Goal: Transaction & Acquisition: Purchase product/service

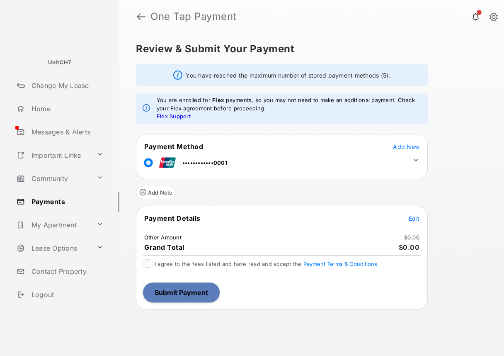
click at [414, 162] on icon at bounding box center [415, 159] width 7 height 7
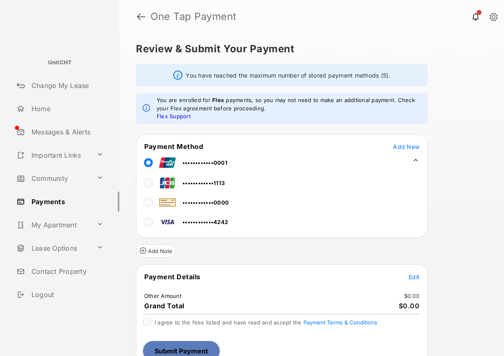
click at [145, 215] on td "••••••••••••4242" at bounding box center [186, 220] width 85 height 19
click at [417, 275] on span "Edit" at bounding box center [414, 276] width 11 height 7
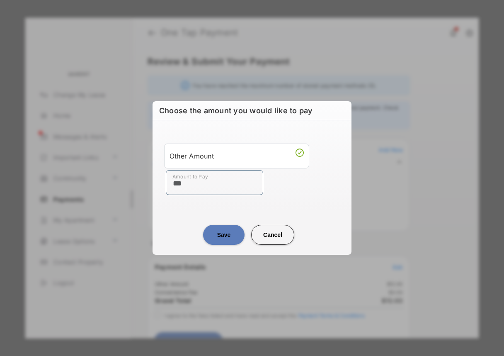
type input "***"
click at [180, 233] on center "Save Cancel" at bounding box center [251, 231] width 179 height 27
click at [218, 238] on button "Save" at bounding box center [223, 235] width 41 height 20
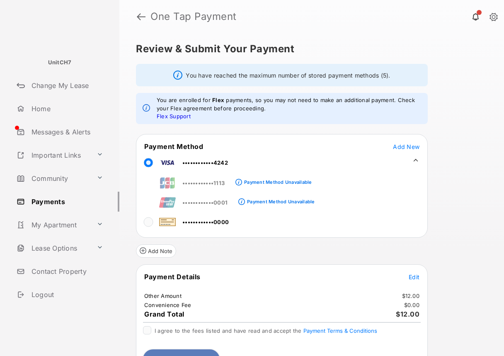
click at [148, 334] on div "I agree to the fees listed and have read and accept the Payment Terms & Conditi…" at bounding box center [282, 331] width 278 height 10
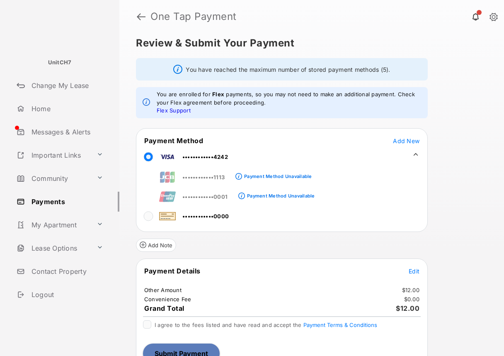
scroll to position [12, 0]
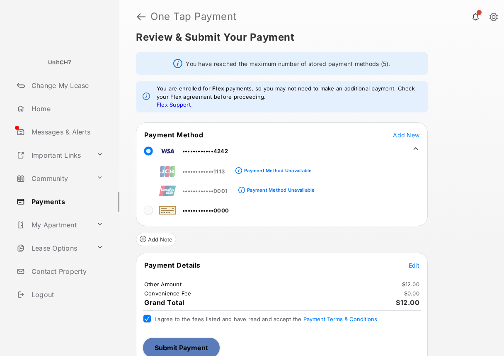
click at [161, 342] on button "Submit Payment" at bounding box center [181, 347] width 77 height 20
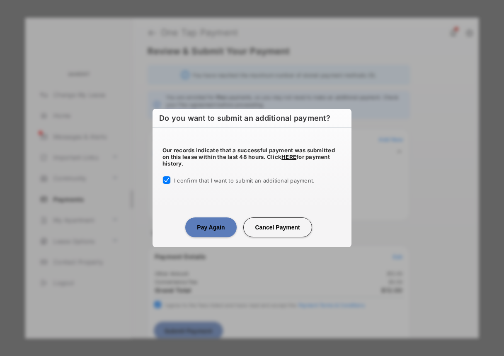
click at [200, 226] on button "Pay Again" at bounding box center [210, 227] width 51 height 20
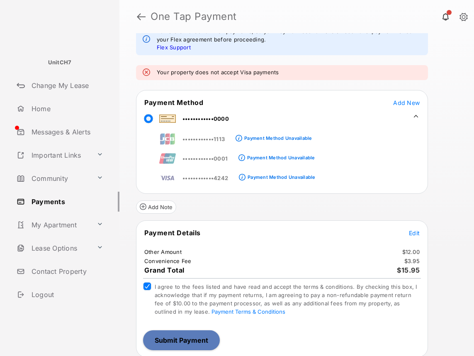
scroll to position [71, 0]
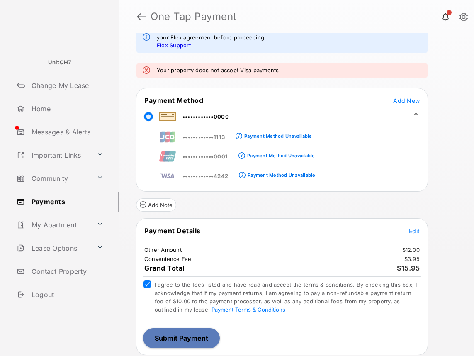
click at [184, 339] on button "Submit Payment" at bounding box center [181, 338] width 77 height 20
